Goal: Information Seeking & Learning: Understand process/instructions

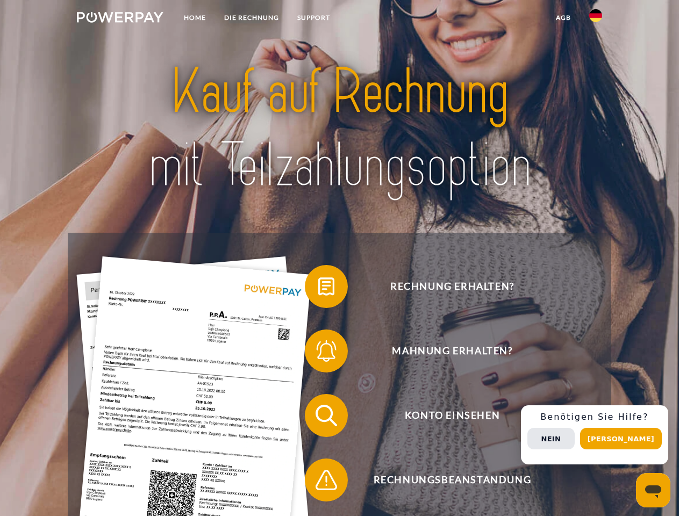
click at [120, 19] on img at bounding box center [120, 17] width 87 height 11
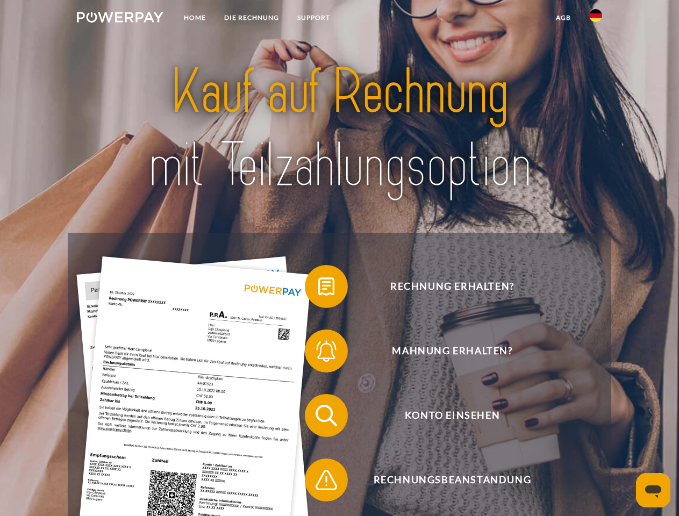
click at [596, 19] on img at bounding box center [595, 15] width 13 height 13
click at [563, 18] on link "agb" at bounding box center [563, 17] width 33 height 19
click at [318, 289] on span at bounding box center [310, 287] width 54 height 54
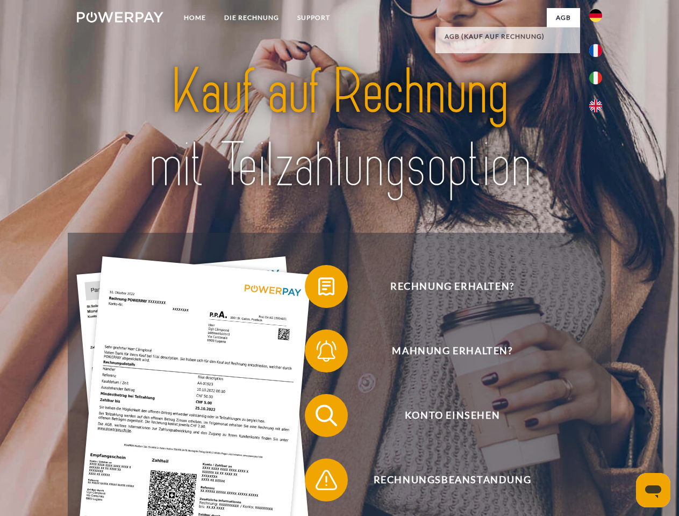
click at [318, 353] on span at bounding box center [310, 351] width 54 height 54
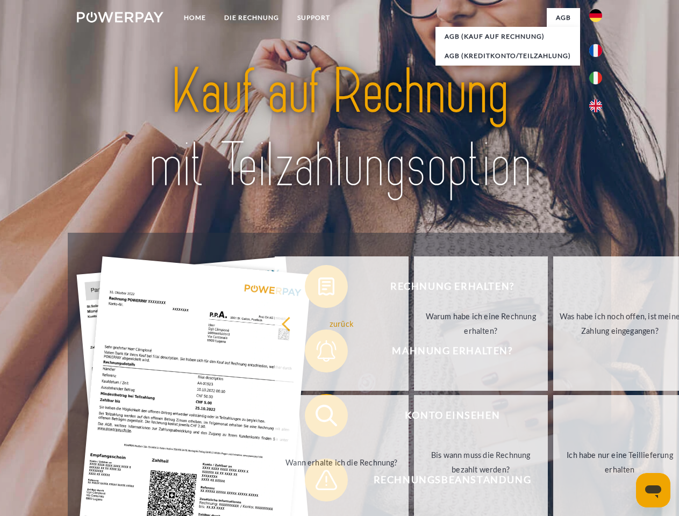
click at [414, 418] on link "Bis wann muss die Rechnung bezahlt werden?" at bounding box center [481, 462] width 134 height 134
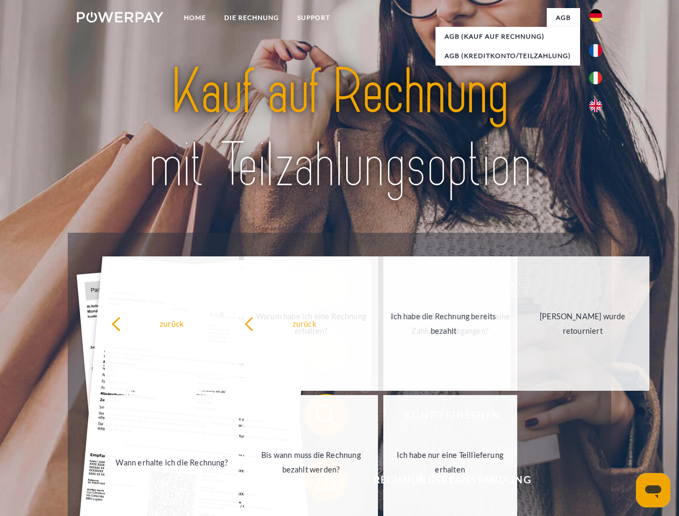
click at [318, 482] on span at bounding box center [310, 480] width 54 height 54
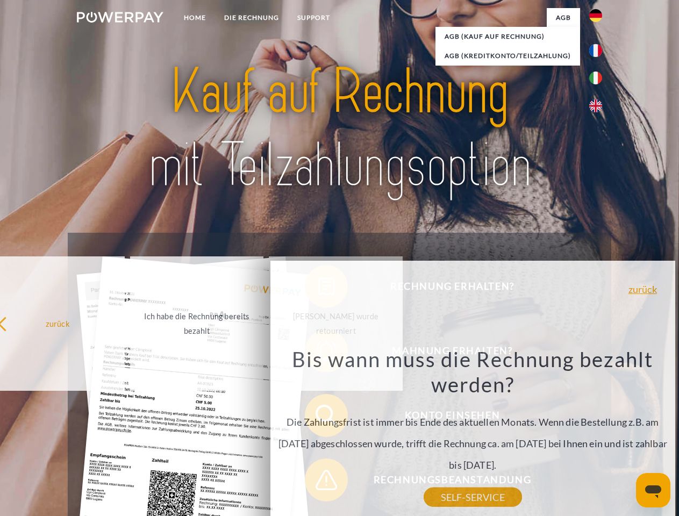
click at [599, 435] on div "Rechnung erhalten? Mahnung erhalten? Konto einsehen" at bounding box center [339, 448] width 543 height 430
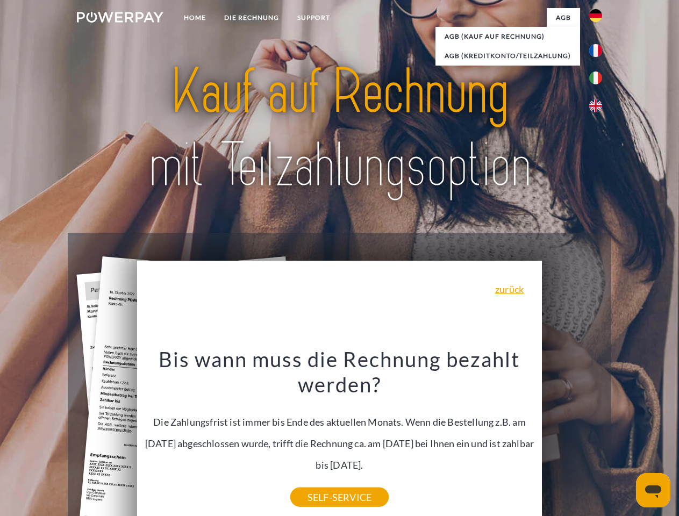
click at [572, 437] on span "Konto einsehen" at bounding box center [453, 415] width 264 height 43
click at [625, 439] on header "Home DIE RECHNUNG SUPPORT" at bounding box center [339, 371] width 679 height 743
